Goal: Find specific page/section: Find specific page/section

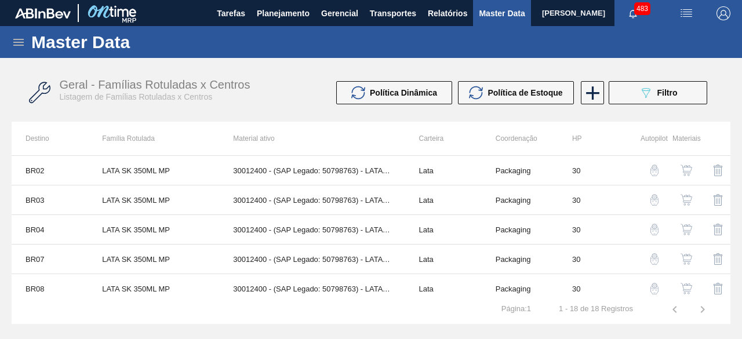
click at [19, 38] on icon at bounding box center [19, 42] width 14 height 14
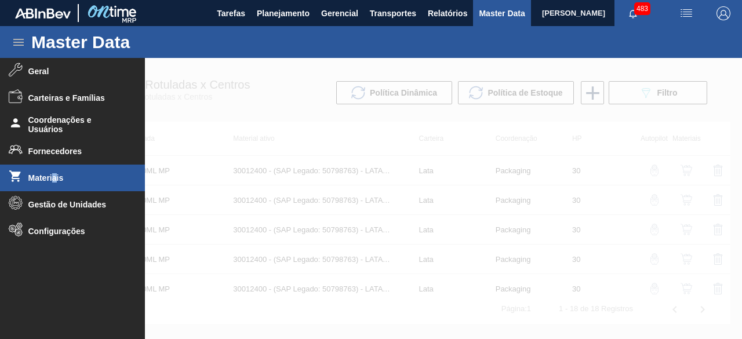
click at [55, 172] on li "Materiais" at bounding box center [72, 178] width 145 height 27
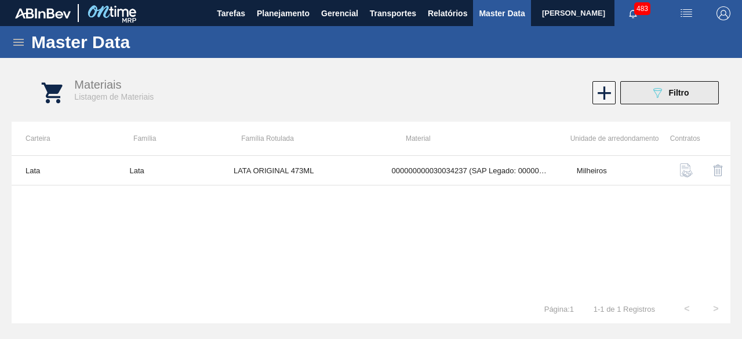
click at [666, 93] on div "089F7B8B-B2A5-4AFE-B5C0-19BA573D28AC Filtro" at bounding box center [670, 93] width 39 height 14
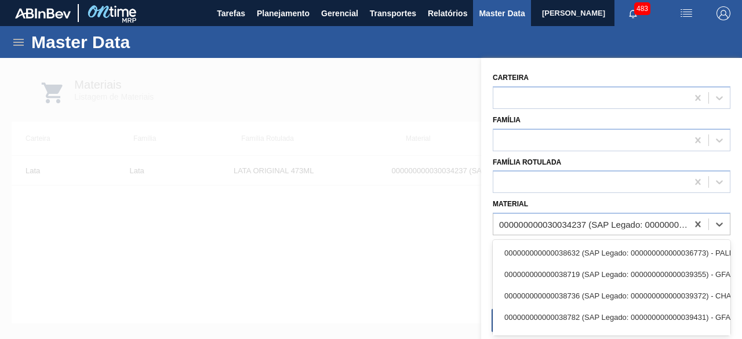
click at [582, 222] on div "000000000030034237 (SAP Legado: 000000000050847079) - LATA AL ORIGINAL 473ML BR…" at bounding box center [594, 225] width 190 height 10
paste input "30034237"
type input "30034237"
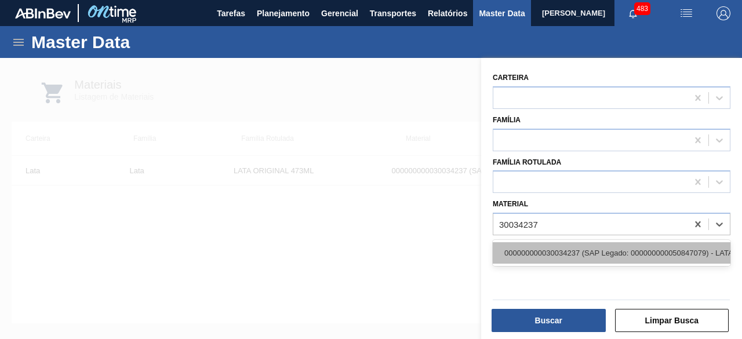
click at [561, 247] on div "000000000030034237 (SAP Legado: 000000000050847079) - LATA AL ORIGINAL 473ML BR…" at bounding box center [612, 252] width 238 height 21
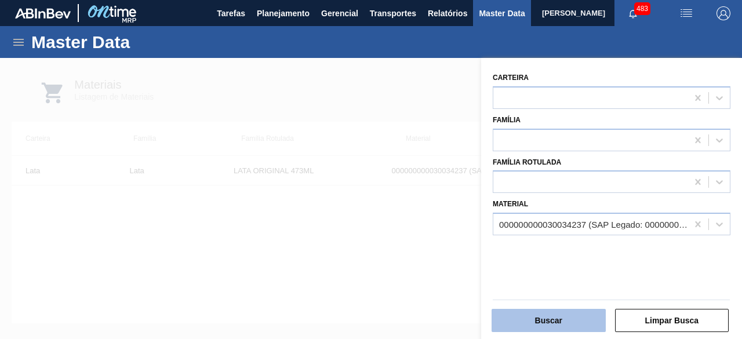
click at [556, 315] on button "Buscar" at bounding box center [549, 320] width 114 height 23
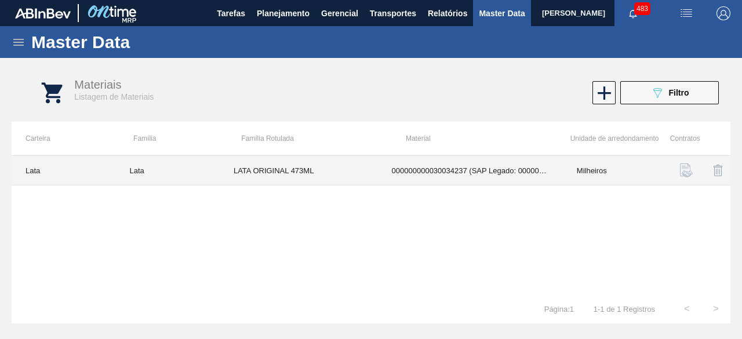
click at [269, 162] on td "LATA ORIGINAL 473ML" at bounding box center [299, 171] width 158 height 30
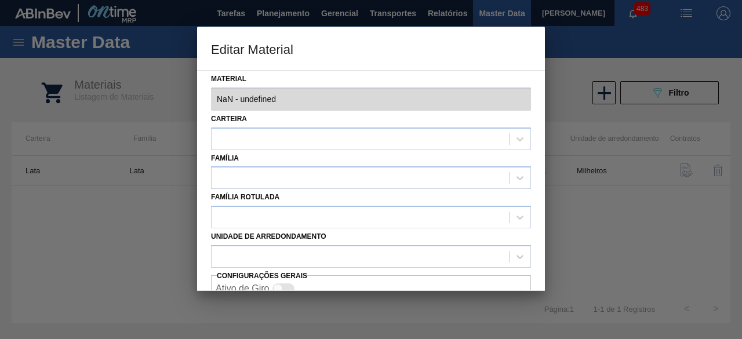
type input "30034237 - 000000000030034237 (SAP Legado: 000000000050847079) - LATA AL ORIGIN…"
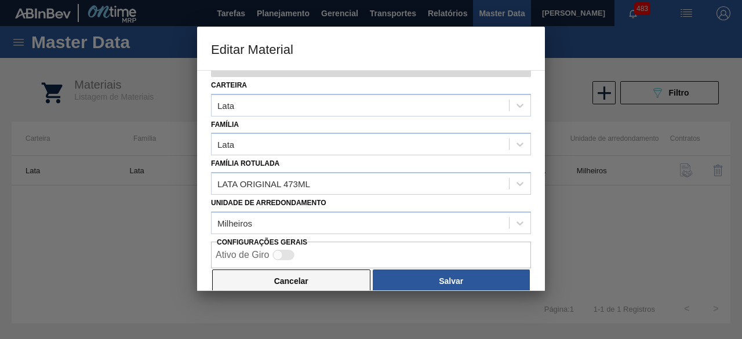
scroll to position [49, 0]
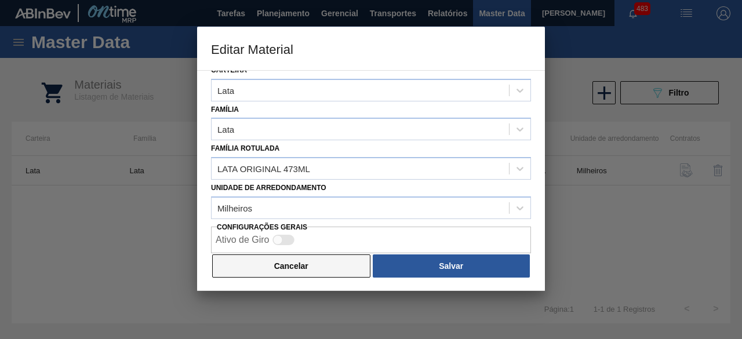
drag, startPoint x: 353, startPoint y: 268, endPoint x: 564, endPoint y: 136, distance: 249.6
click at [355, 264] on button "Cancelar" at bounding box center [291, 266] width 158 height 23
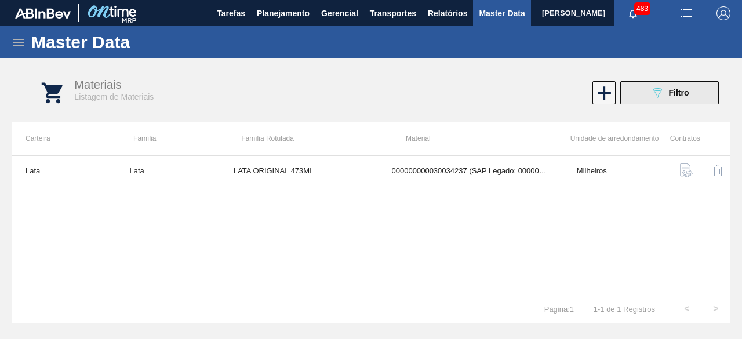
click at [651, 97] on icon "089F7B8B-B2A5-4AFE-B5C0-19BA573D28AC" at bounding box center [658, 93] width 14 height 14
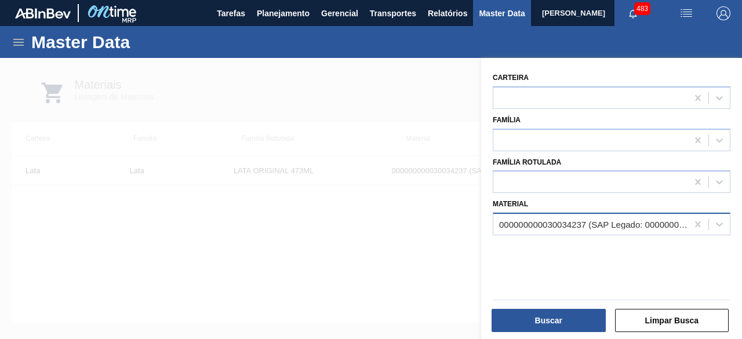
click at [578, 225] on div "000000000030034237 (SAP Legado: 000000000050847079) - LATA AL ORIGINAL 473ML BR…" at bounding box center [594, 225] width 190 height 10
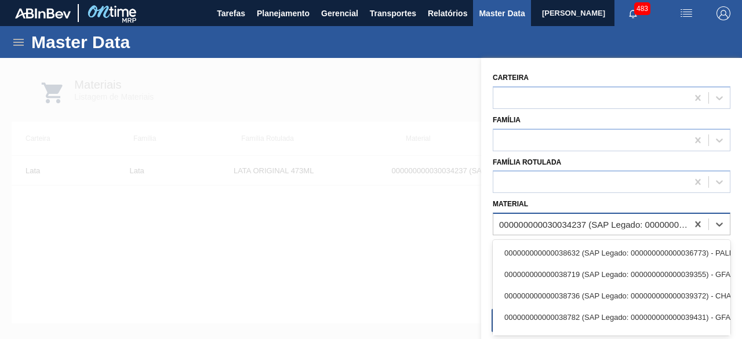
paste input "30034233"
type input "30034233"
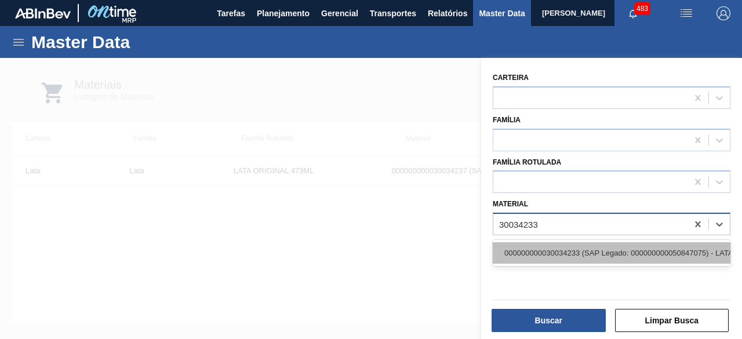
click at [572, 249] on div "000000000030034233 (SAP Legado: 000000000050847075) - LATA AL STELLA 473ML BRIL…" at bounding box center [612, 252] width 238 height 21
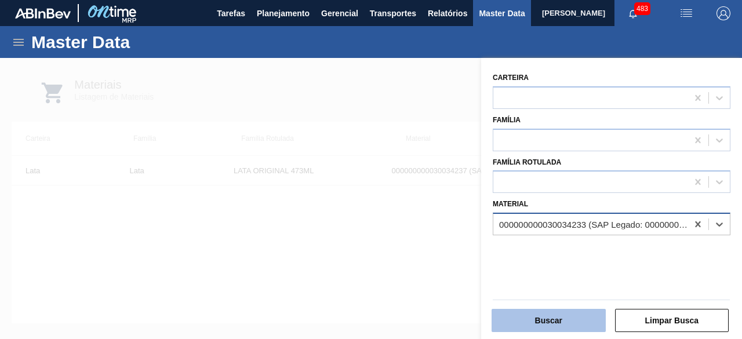
click at [569, 325] on button "Buscar" at bounding box center [549, 320] width 114 height 23
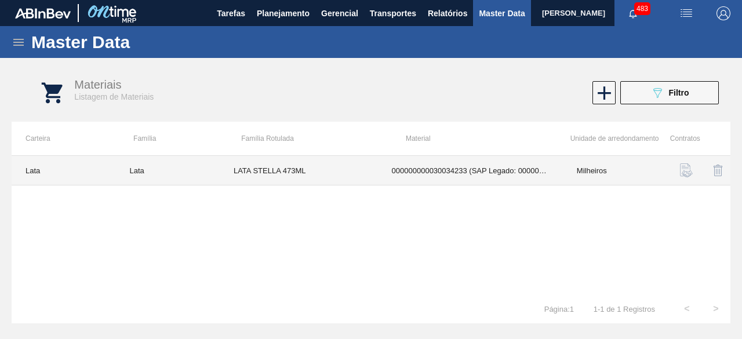
click at [325, 170] on td "LATA STELLA 473ML" at bounding box center [299, 171] width 158 height 30
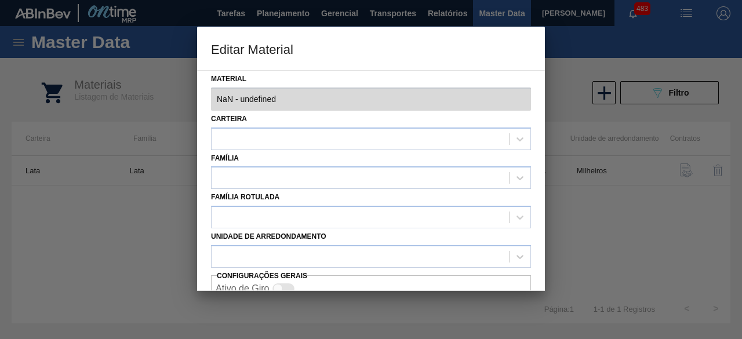
type input "30034233 - 000000000030034233 (SAP Legado: 000000000050847075) - LATA AL STELLA…"
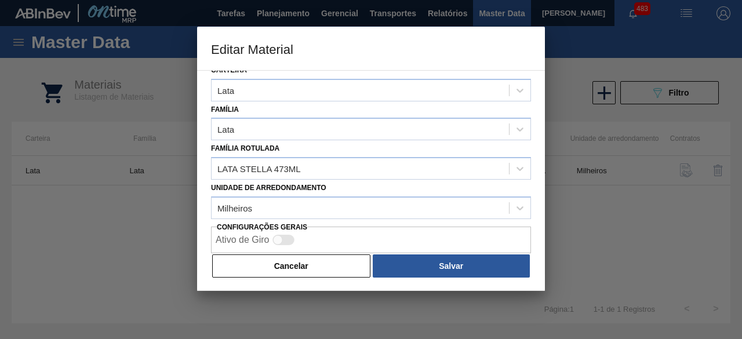
drag, startPoint x: 337, startPoint y: 272, endPoint x: 358, endPoint y: 242, distance: 36.7
click at [338, 270] on button "Cancelar" at bounding box center [291, 266] width 158 height 23
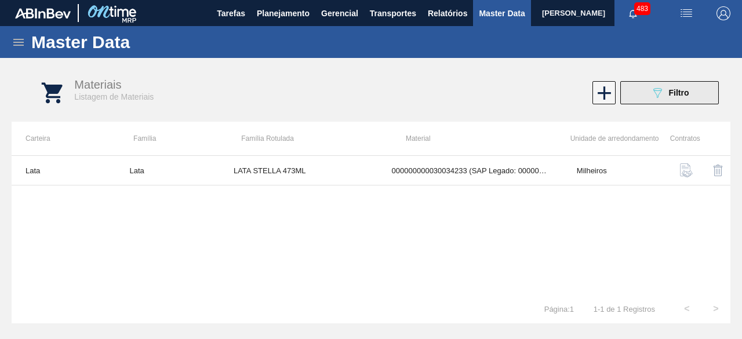
click at [645, 93] on button "089F7B8B-B2A5-4AFE-B5C0-19BA573D28AC Filtro" at bounding box center [669, 92] width 99 height 23
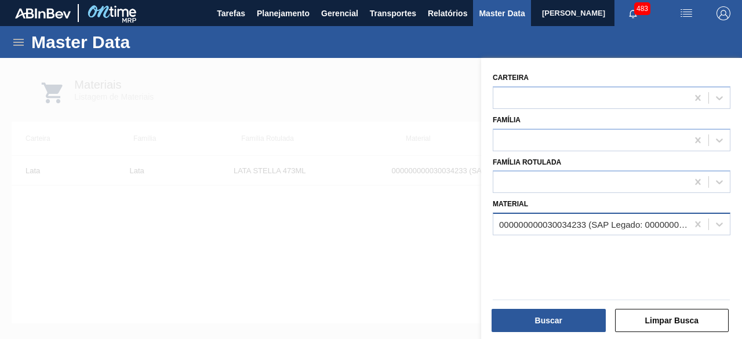
click at [614, 222] on div "000000000030034233 (SAP Legado: 000000000050847075) - LATA AL STELLA 473ML BRIL…" at bounding box center [594, 225] width 190 height 10
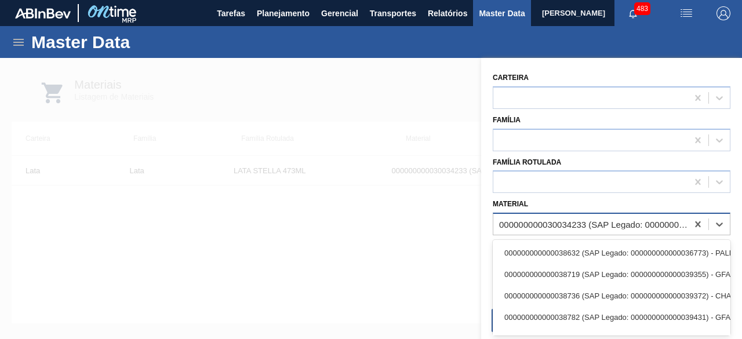
paste input "30034410"
type input "30034410"
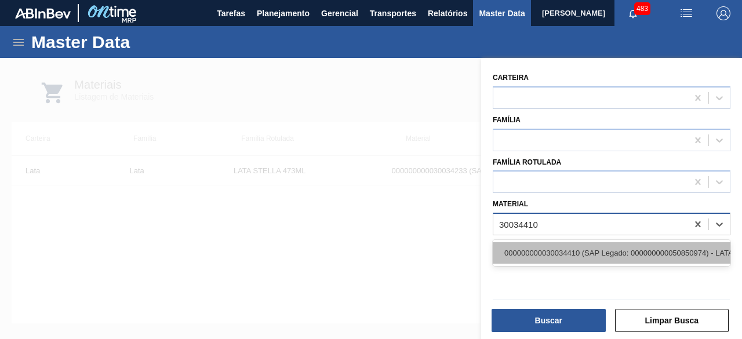
click at [601, 249] on div "000000000030034410 (SAP Legado: 000000000050850974) - LATA AL ORIG 350ML BRILHO…" at bounding box center [612, 252] width 238 height 21
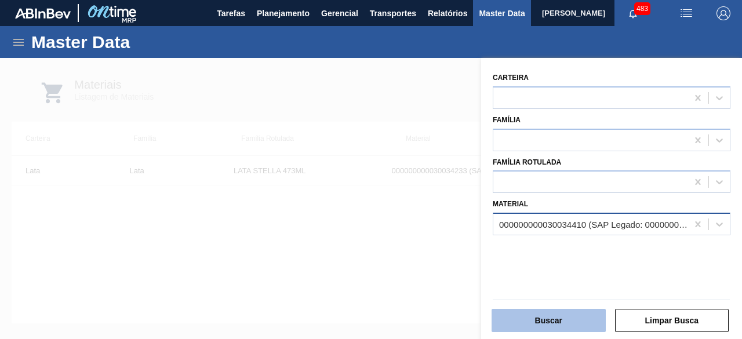
click at [586, 325] on button "Buscar" at bounding box center [549, 320] width 114 height 23
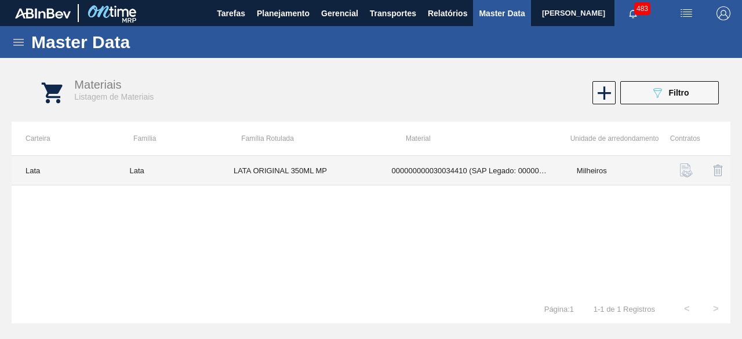
click at [334, 163] on td "LATA ORIGINAL 350ML MP" at bounding box center [299, 171] width 158 height 30
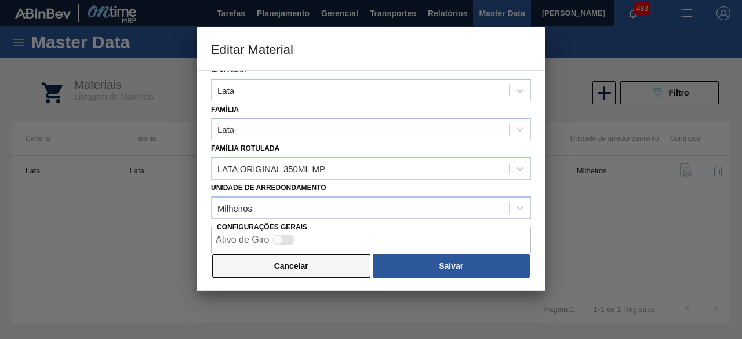
click at [318, 257] on button "Cancelar" at bounding box center [291, 266] width 158 height 23
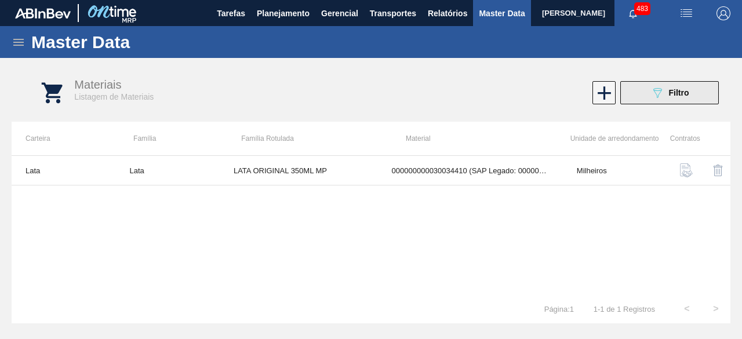
click at [648, 89] on button "089F7B8B-B2A5-4AFE-B5C0-19BA573D28AC Filtro" at bounding box center [669, 92] width 99 height 23
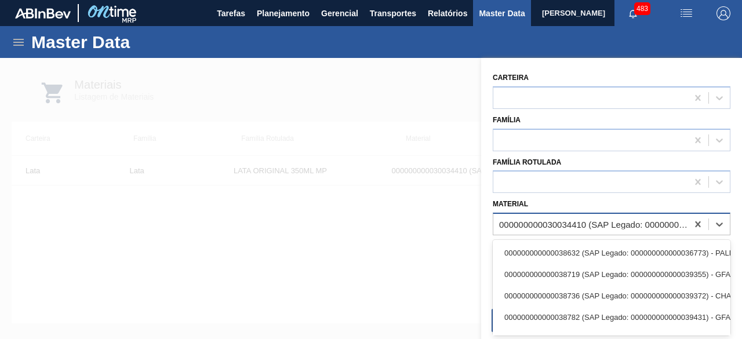
click at [602, 223] on div "000000000030034410 (SAP Legado: 000000000050850974) - LATA AL ORIG 350ML BRILHO…" at bounding box center [594, 225] width 190 height 10
paste input "30012388"
type input "30012388"
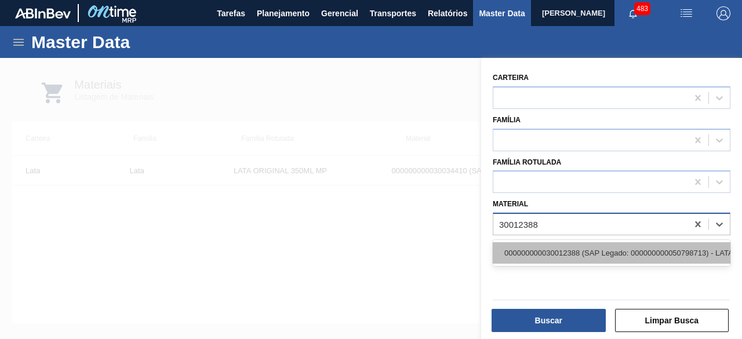
click at [585, 246] on div "000000000030012388 (SAP Legado: 000000000050798713) - LATA AL. 269ML SK MP 429" at bounding box center [612, 252] width 238 height 21
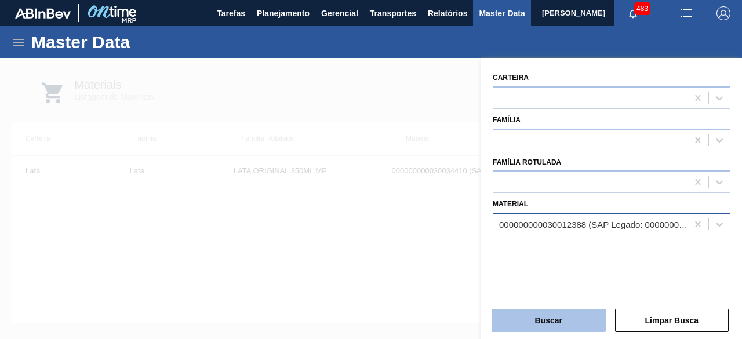
click at [571, 317] on button "Buscar" at bounding box center [549, 320] width 114 height 23
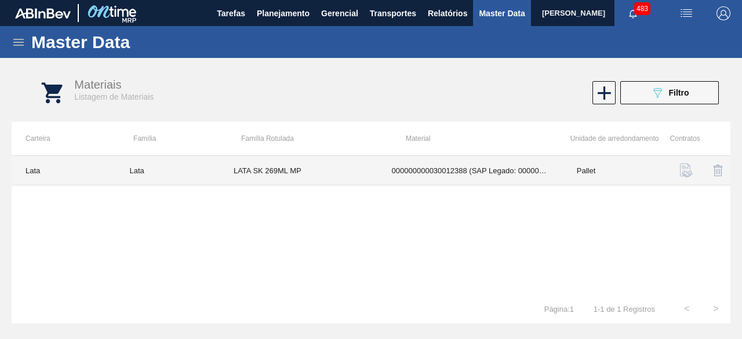
click at [278, 173] on td "LATA SK 269ML MP" at bounding box center [299, 171] width 158 height 30
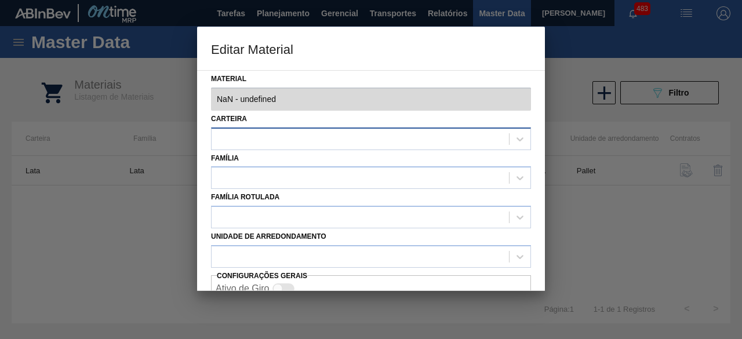
type input "30012388 - 000000000030012388 (SAP Legado: 000000000050798713) - LATA AL. 269ML…"
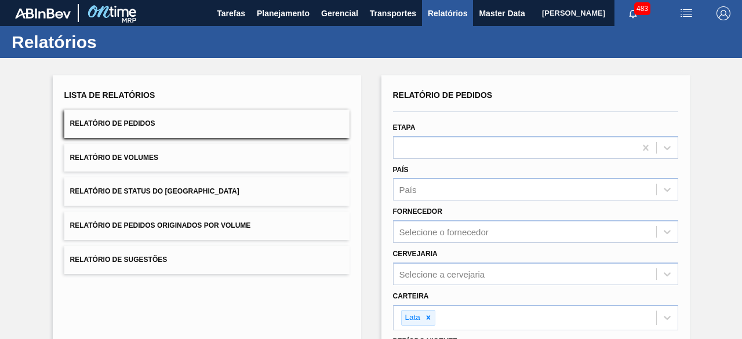
scroll to position [199, 0]
